Goal: Transaction & Acquisition: Purchase product/service

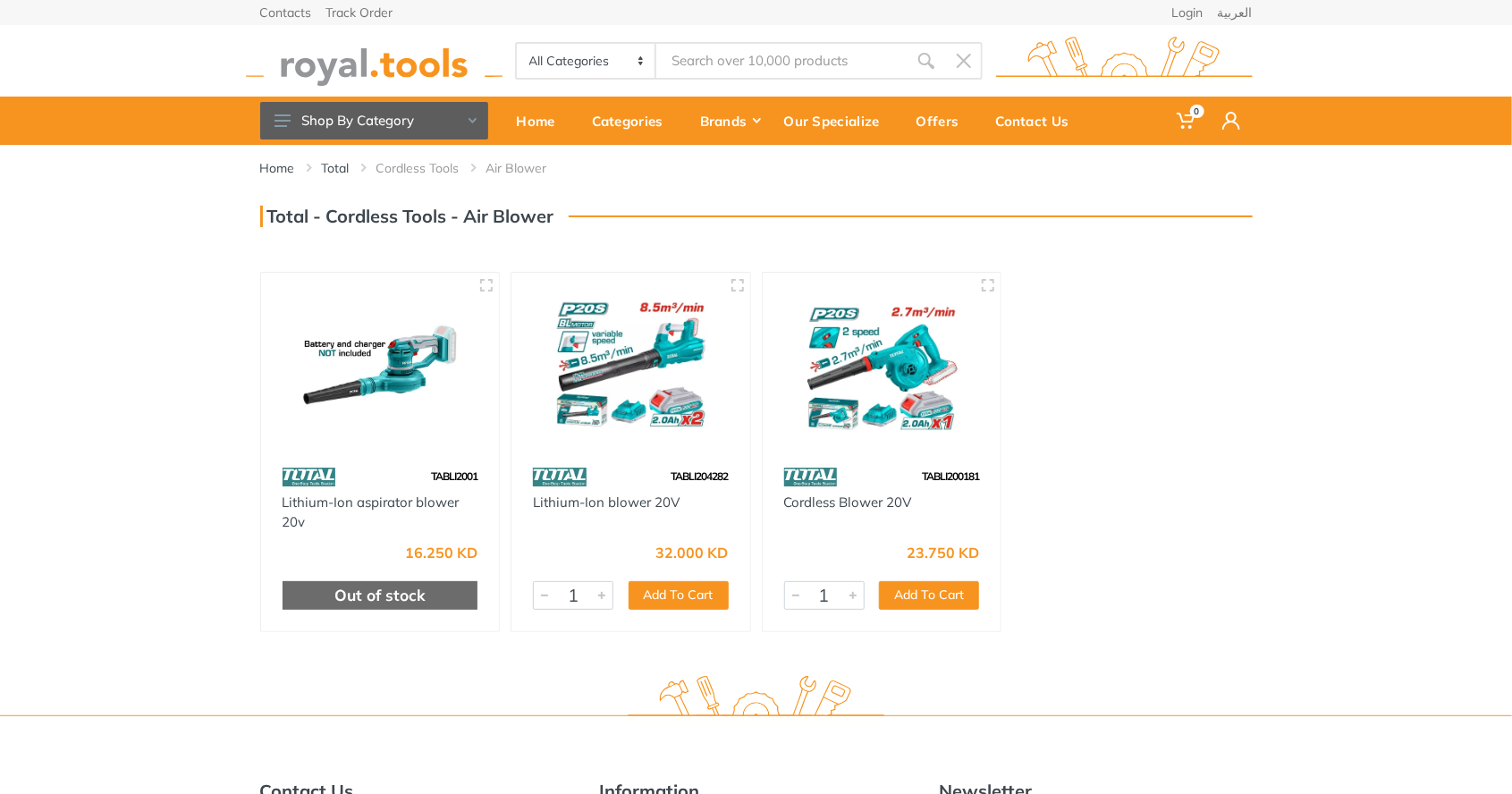
click at [644, 396] on img at bounding box center [631, 366] width 206 height 155
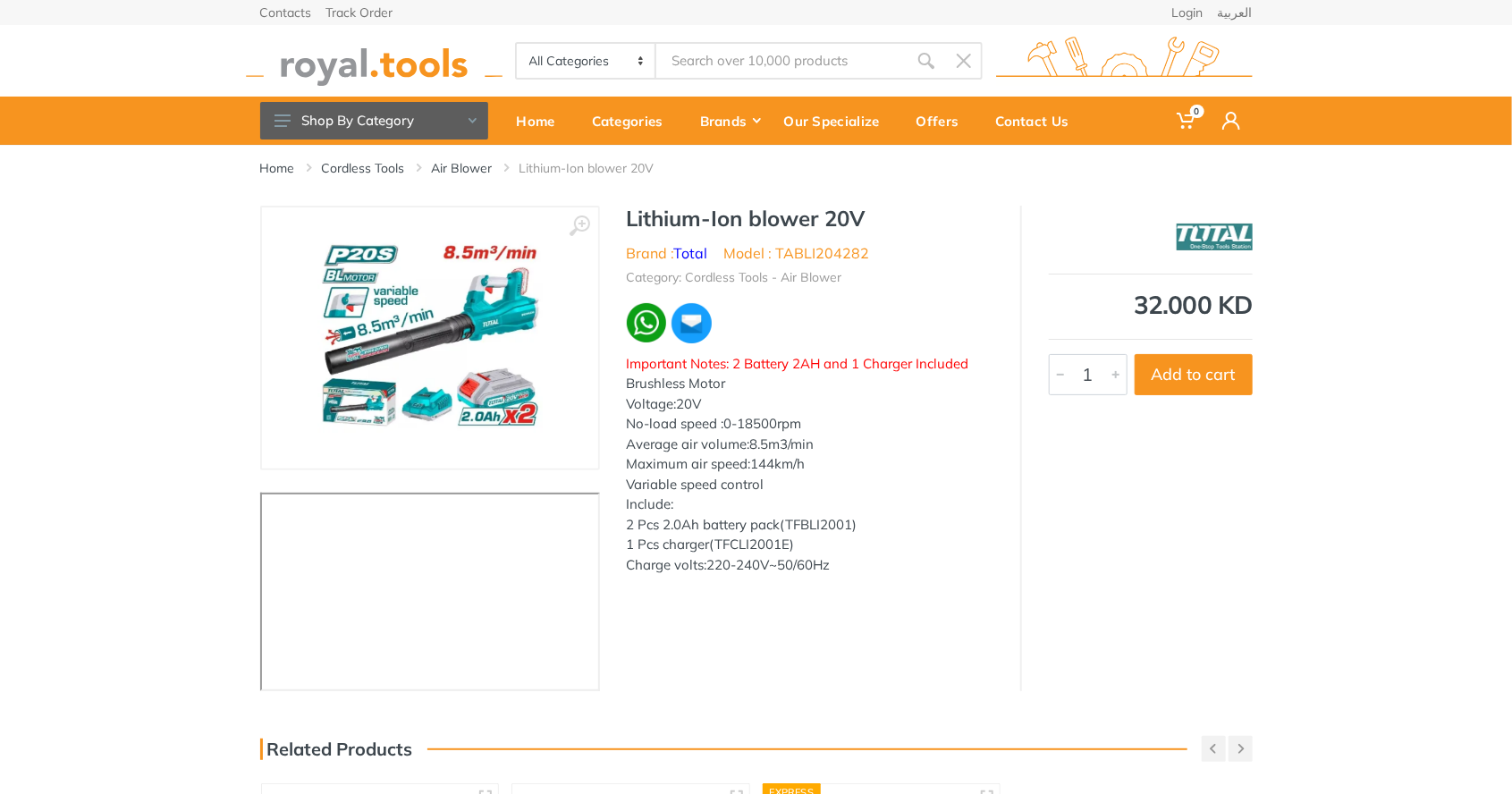
click at [404, 330] on img at bounding box center [430, 337] width 225 height 225
